Goal: Task Accomplishment & Management: Complete application form

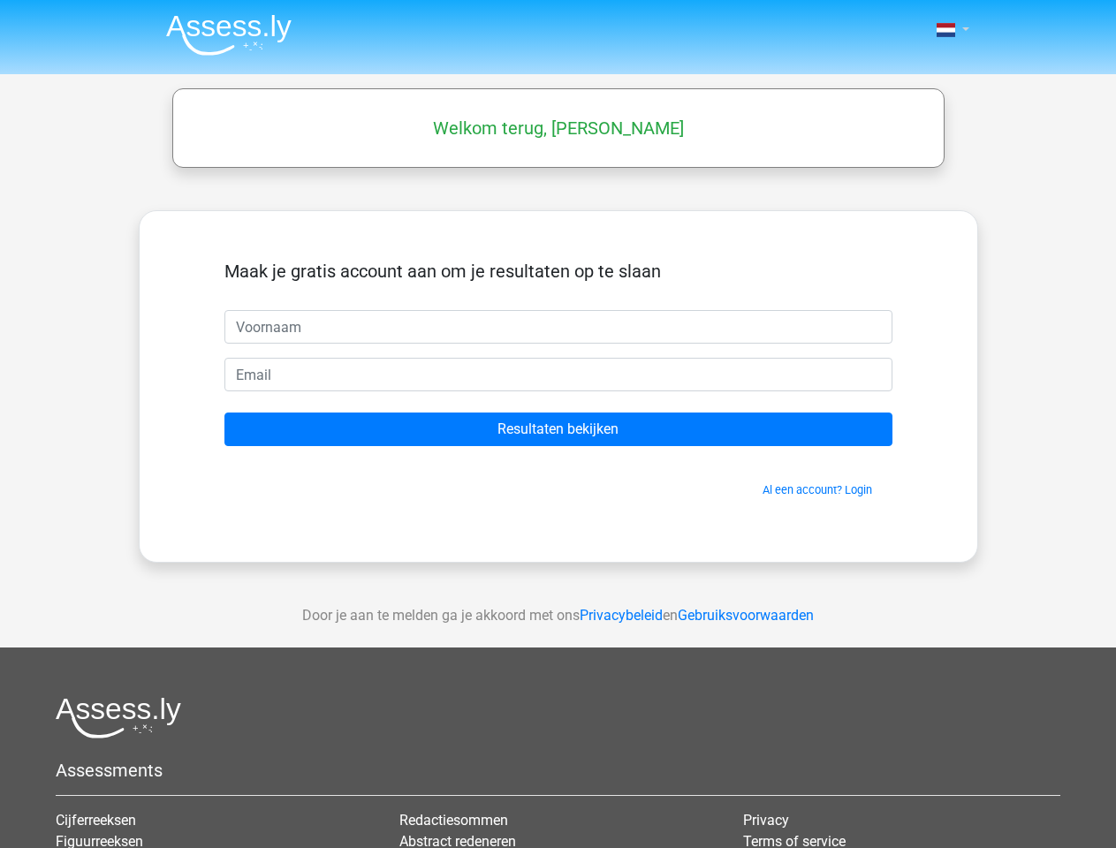
click at [947, 30] on span at bounding box center [945, 30] width 19 height 14
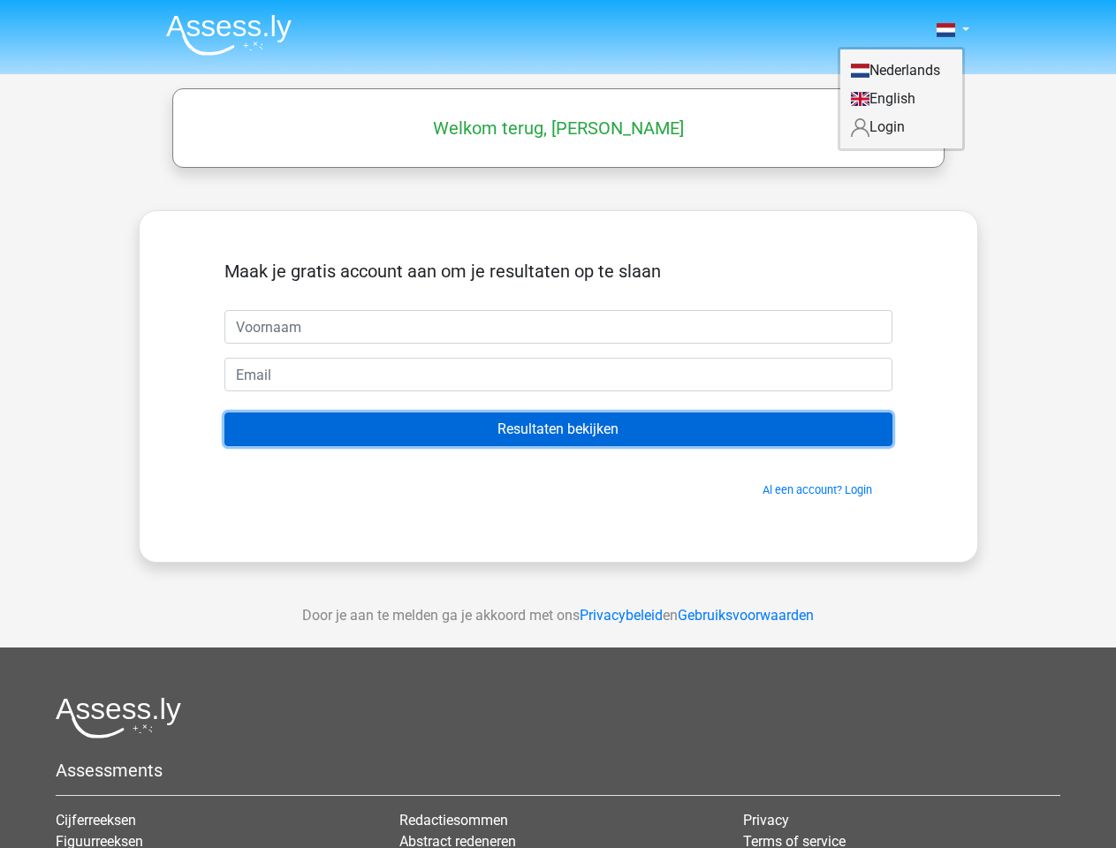
click at [558, 429] on input "Resultaten bekijken" at bounding box center [558, 430] width 668 height 34
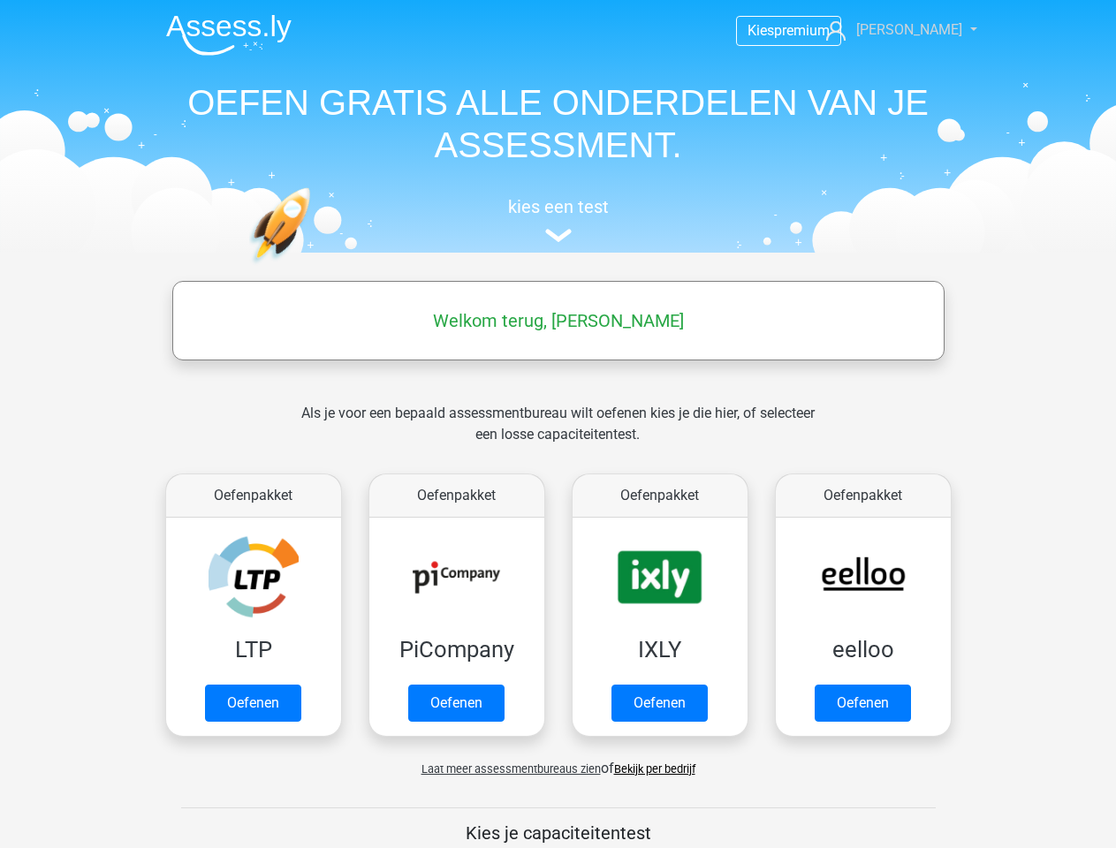
click at [921, 30] on span "[PERSON_NAME]" at bounding box center [909, 29] width 106 height 17
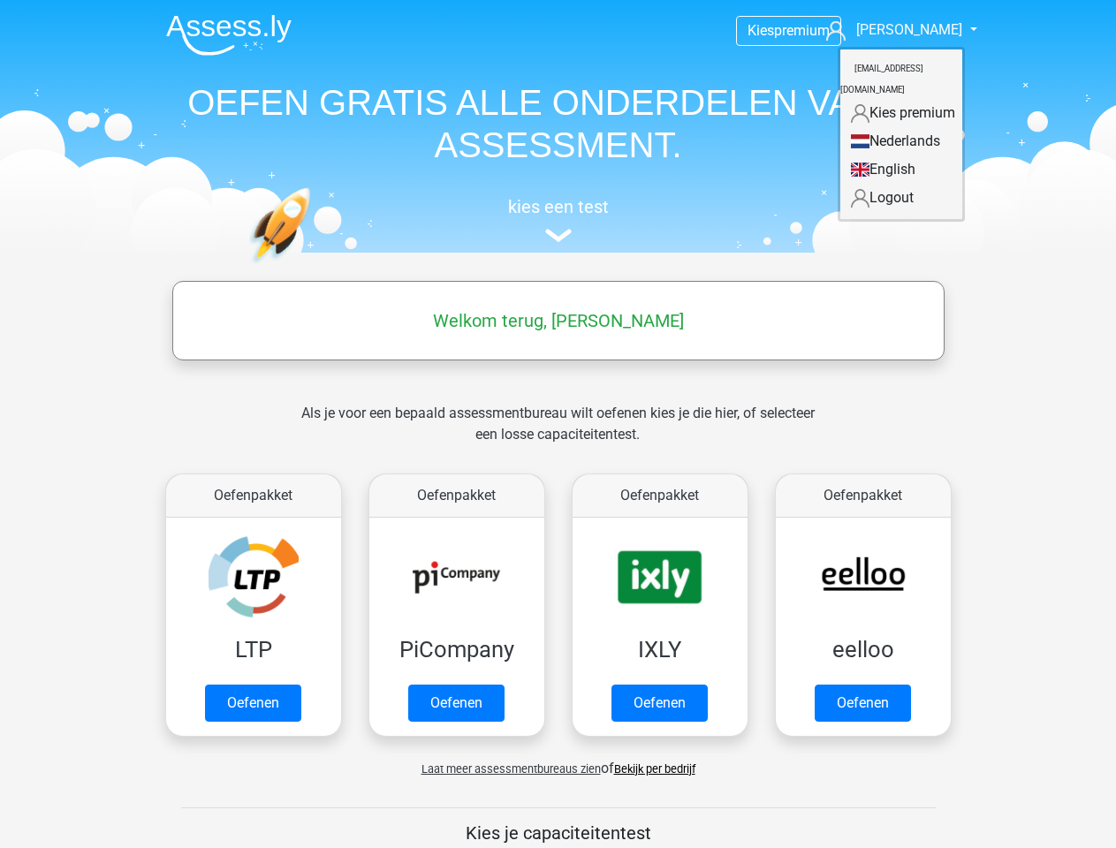
click at [506, 768] on span "Laat meer assessmentbureaus zien" at bounding box center [510, 768] width 179 height 13
